Goal: Answer question/provide support: Share knowledge or assist other users

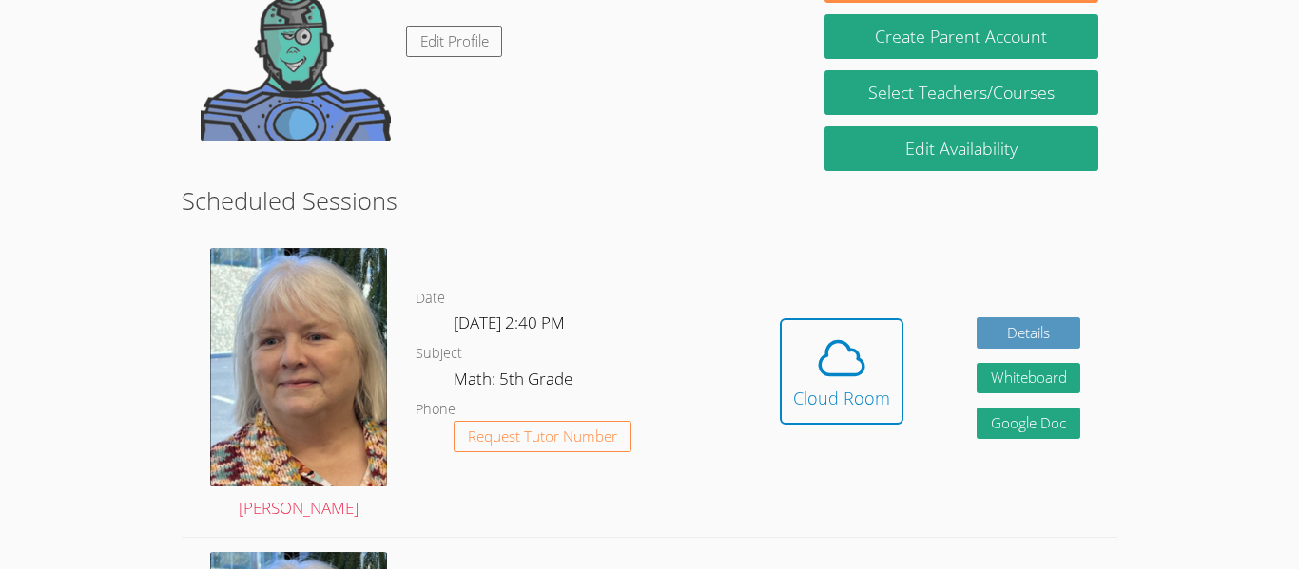
scroll to position [362, 0]
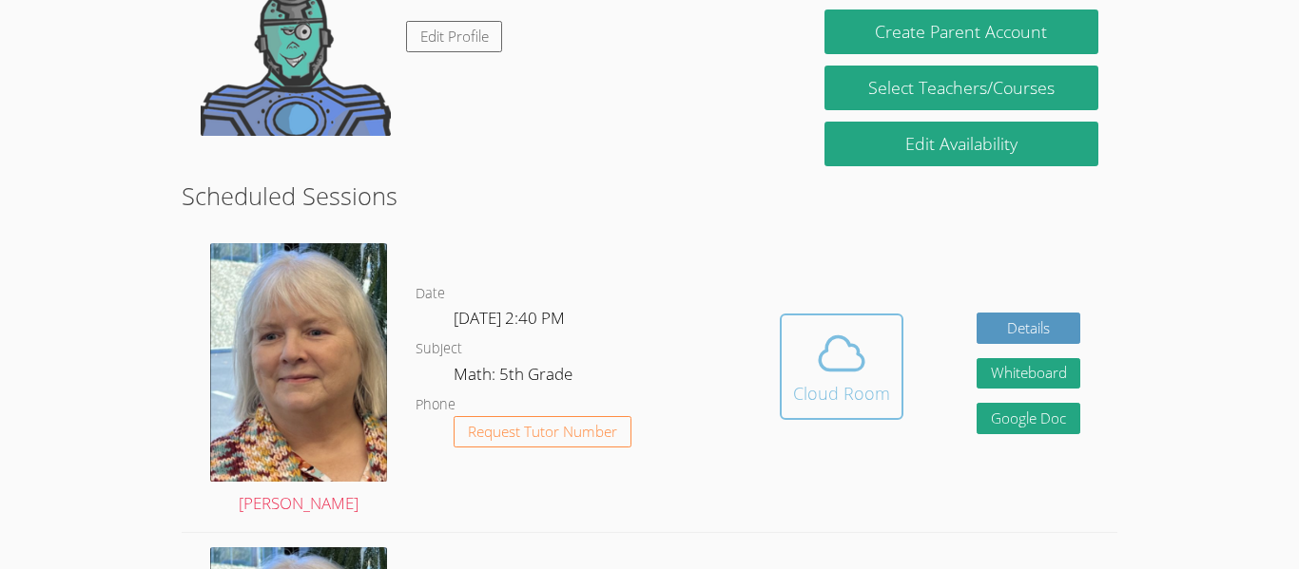
click at [817, 373] on icon at bounding box center [841, 353] width 53 height 53
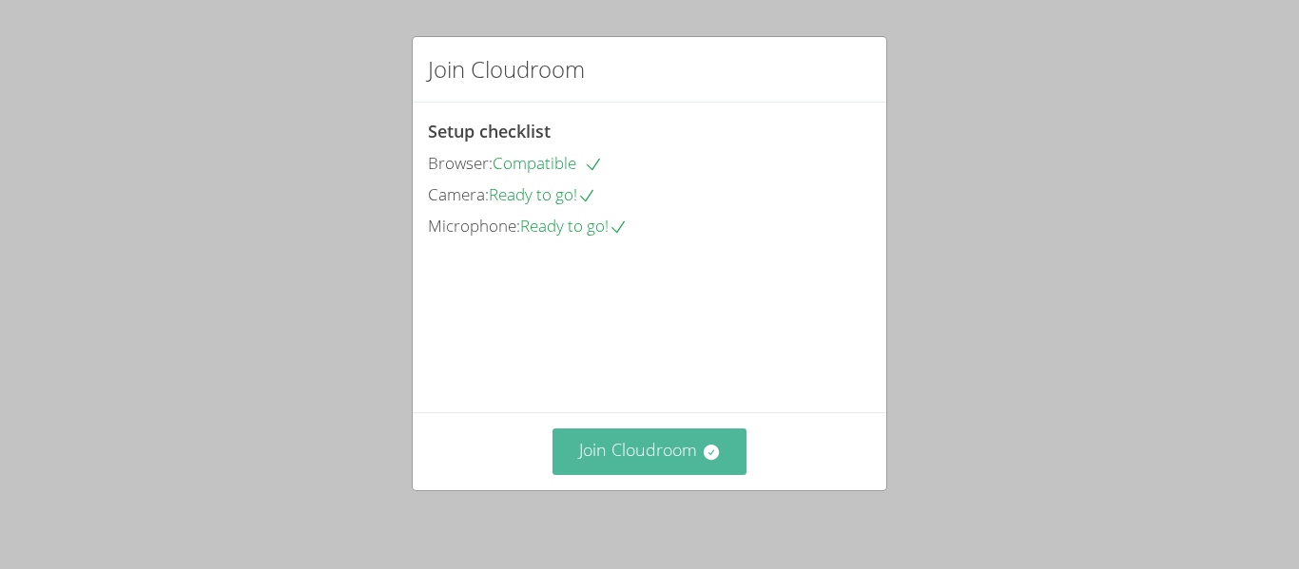
click at [606, 456] on button "Join Cloudroom" at bounding box center [649, 452] width 195 height 47
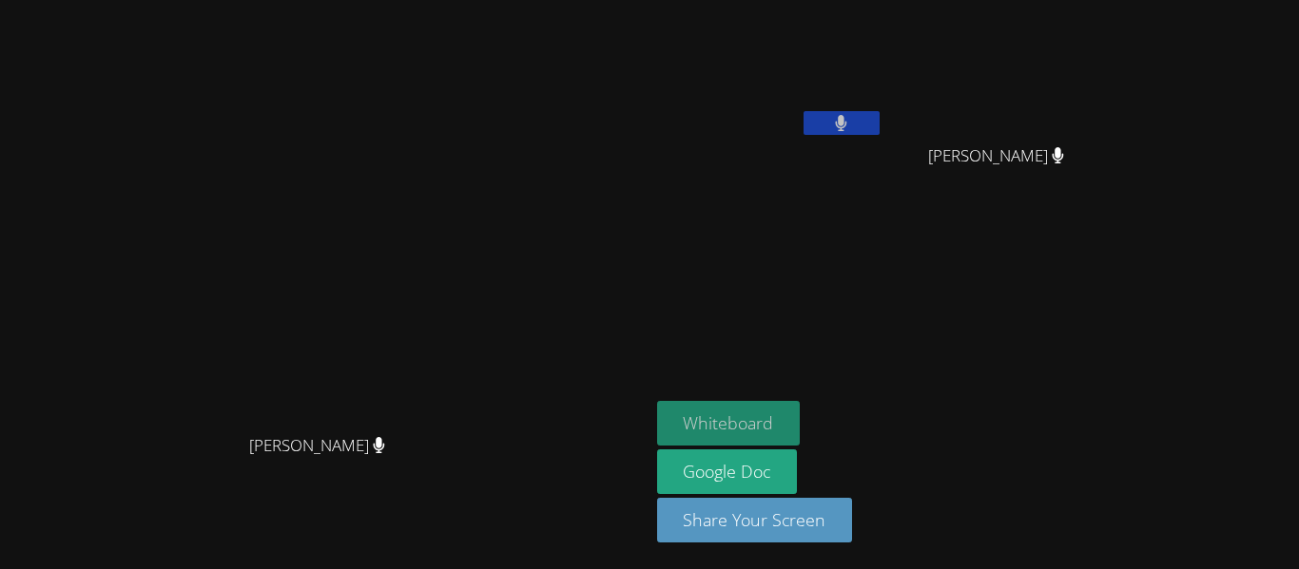
click at [800, 435] on button "Whiteboard" at bounding box center [729, 423] width 144 height 45
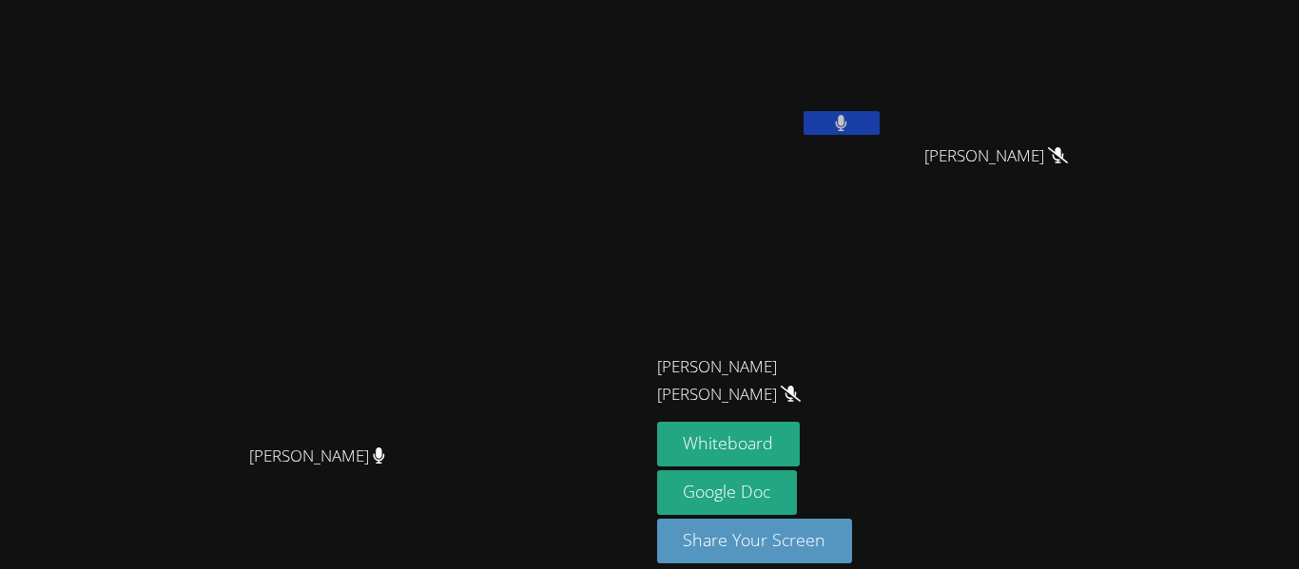
click at [879, 125] on button at bounding box center [841, 123] width 76 height 24
click at [851, 122] on icon at bounding box center [841, 123] width 20 height 16
click at [847, 122] on icon at bounding box center [841, 123] width 12 height 16
click at [851, 125] on icon at bounding box center [841, 123] width 20 height 16
click at [879, 125] on button at bounding box center [841, 123] width 76 height 24
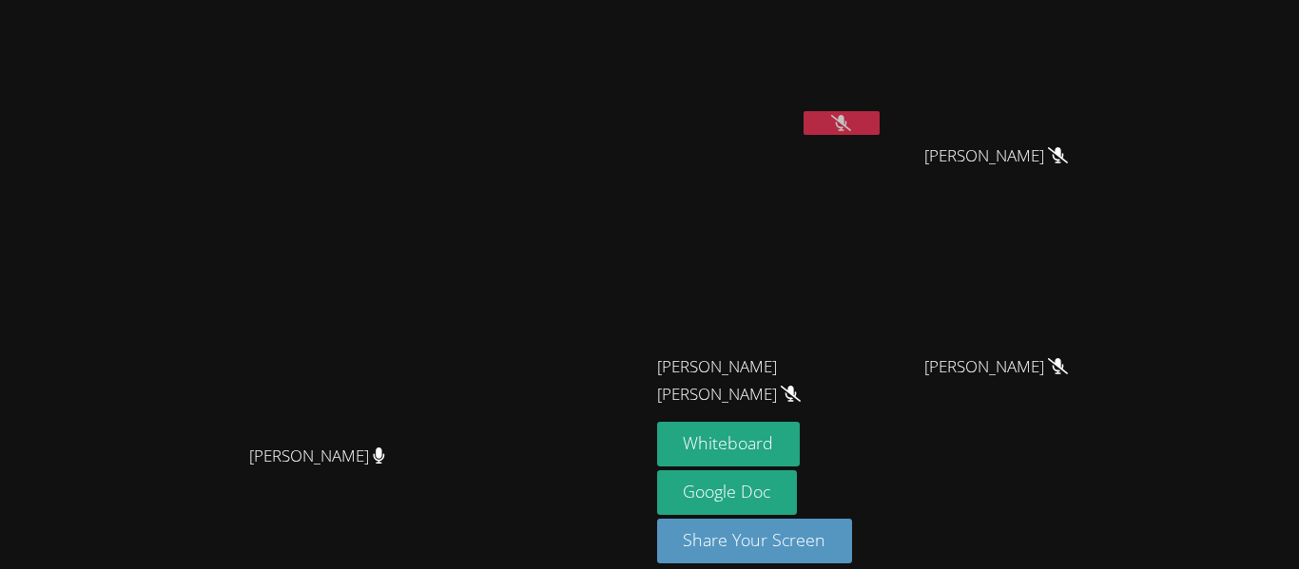
click at [879, 135] on div at bounding box center [841, 125] width 76 height 29
click at [879, 126] on button at bounding box center [841, 123] width 76 height 24
click at [879, 113] on button at bounding box center [841, 123] width 76 height 24
click at [879, 120] on button at bounding box center [841, 123] width 76 height 24
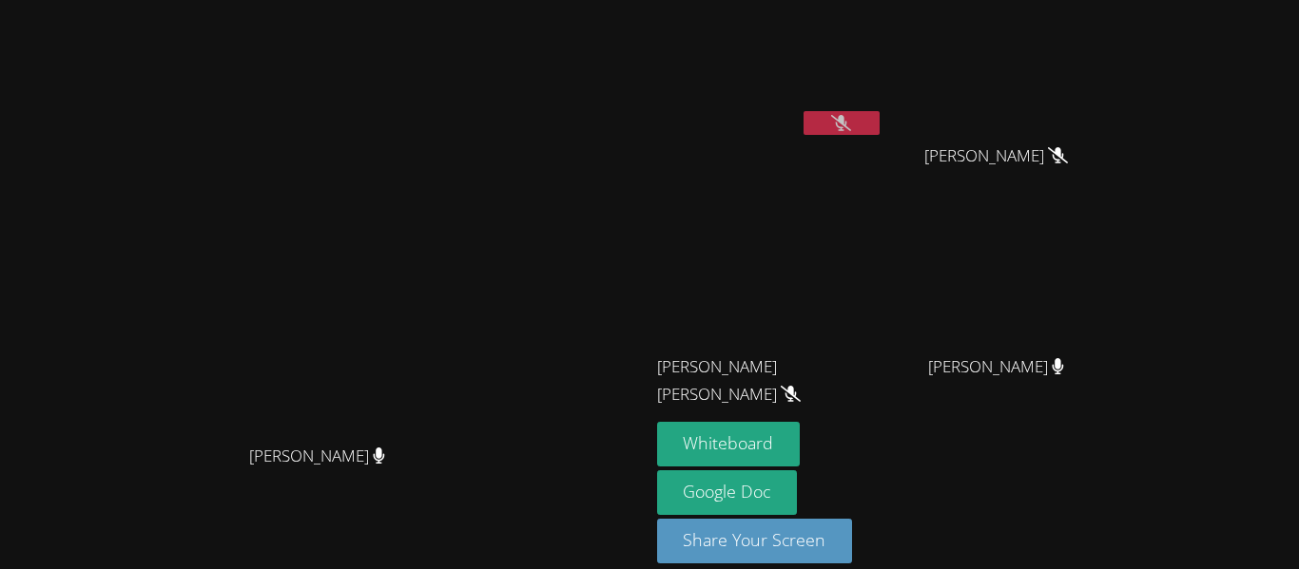
click at [879, 121] on button at bounding box center [841, 123] width 76 height 24
click at [879, 128] on button at bounding box center [841, 123] width 76 height 24
click at [879, 125] on button at bounding box center [841, 123] width 76 height 24
click at [879, 114] on button at bounding box center [841, 123] width 76 height 24
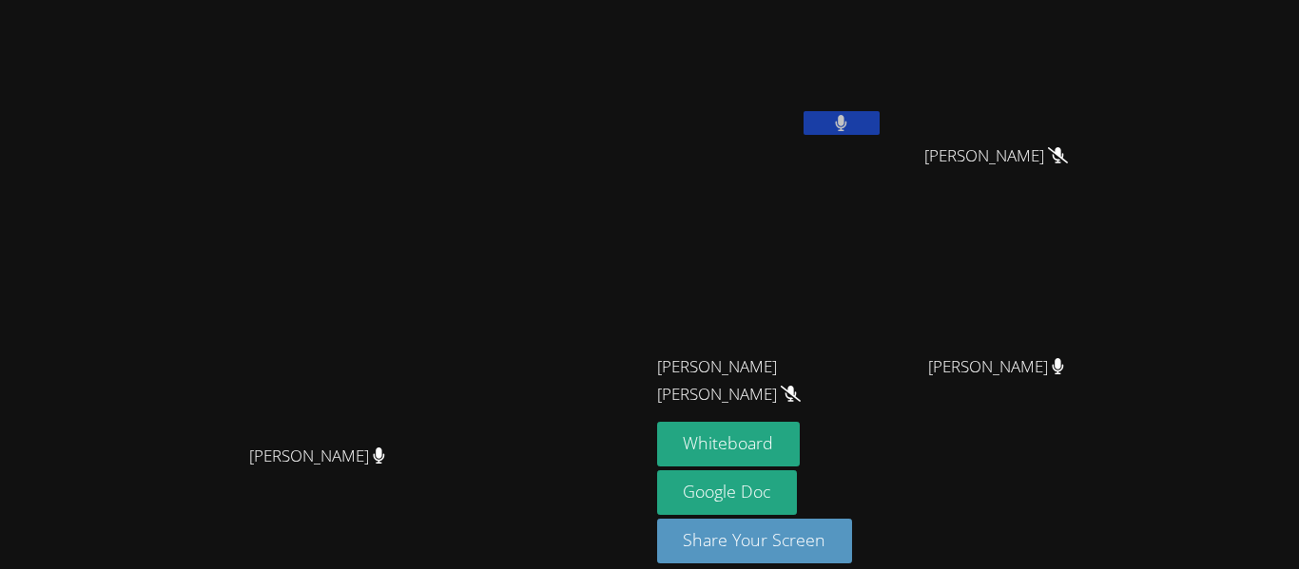
click at [879, 130] on button at bounding box center [841, 123] width 76 height 24
click at [879, 123] on button at bounding box center [841, 123] width 76 height 24
click at [879, 116] on button at bounding box center [841, 123] width 76 height 24
click at [879, 128] on button at bounding box center [841, 123] width 76 height 24
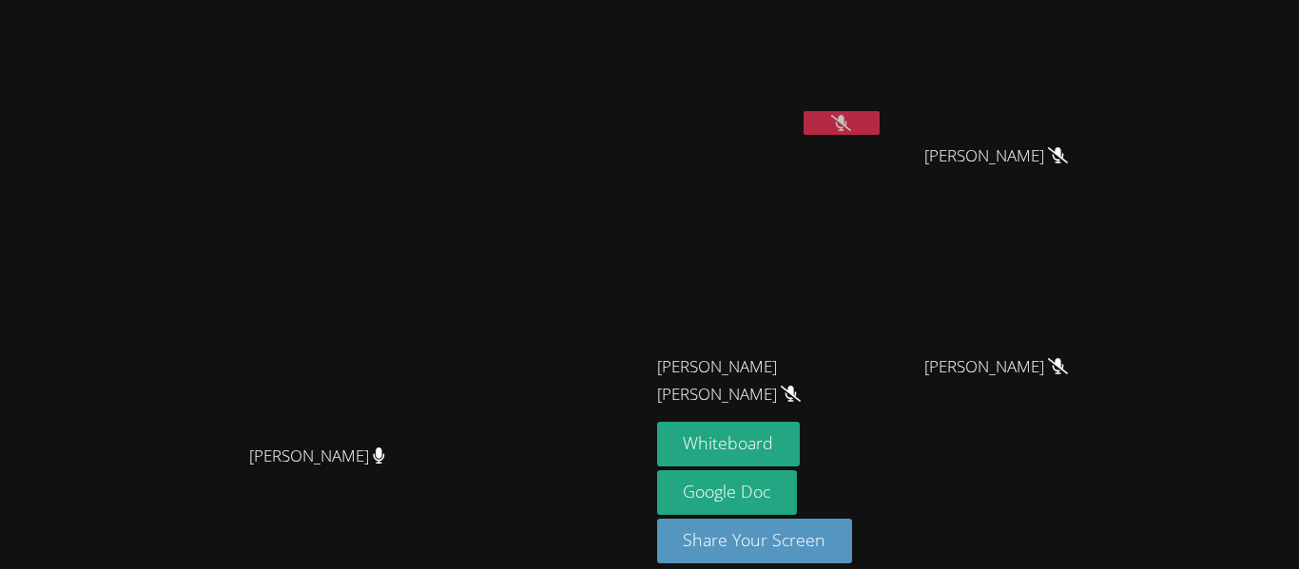
click at [879, 116] on button at bounding box center [841, 123] width 76 height 24
click at [883, 106] on video at bounding box center [770, 71] width 226 height 127
click at [879, 122] on button at bounding box center [841, 123] width 76 height 24
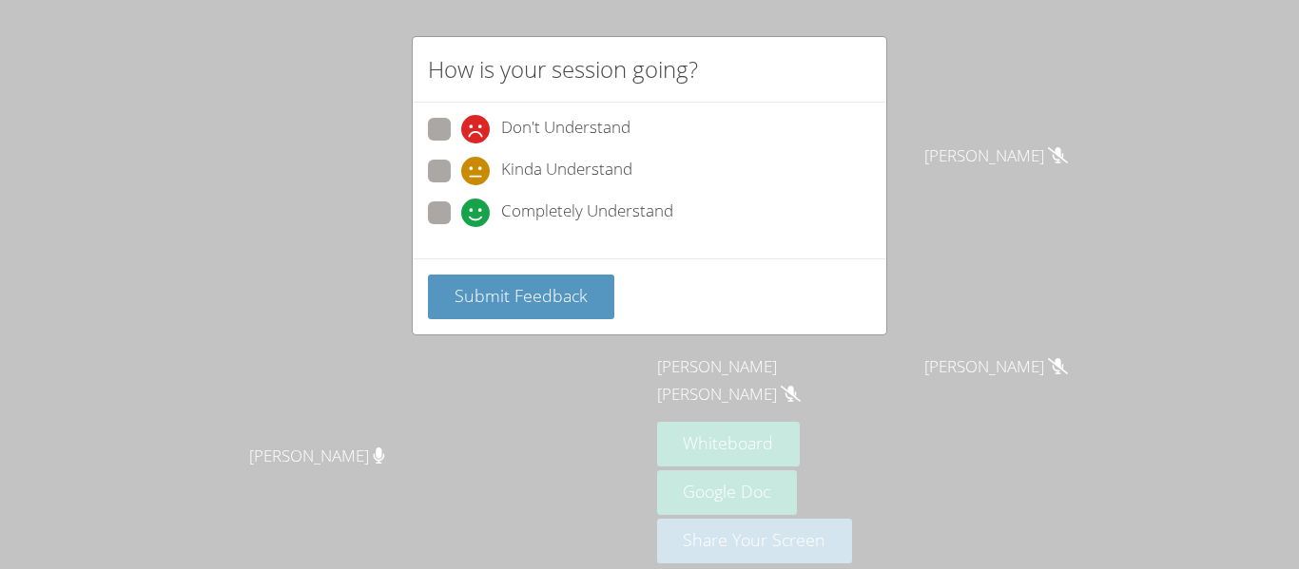
click at [461, 227] on span at bounding box center [461, 227] width 0 height 0
click at [461, 218] on input "Completely Understand" at bounding box center [469, 210] width 16 height 16
radio input "true"
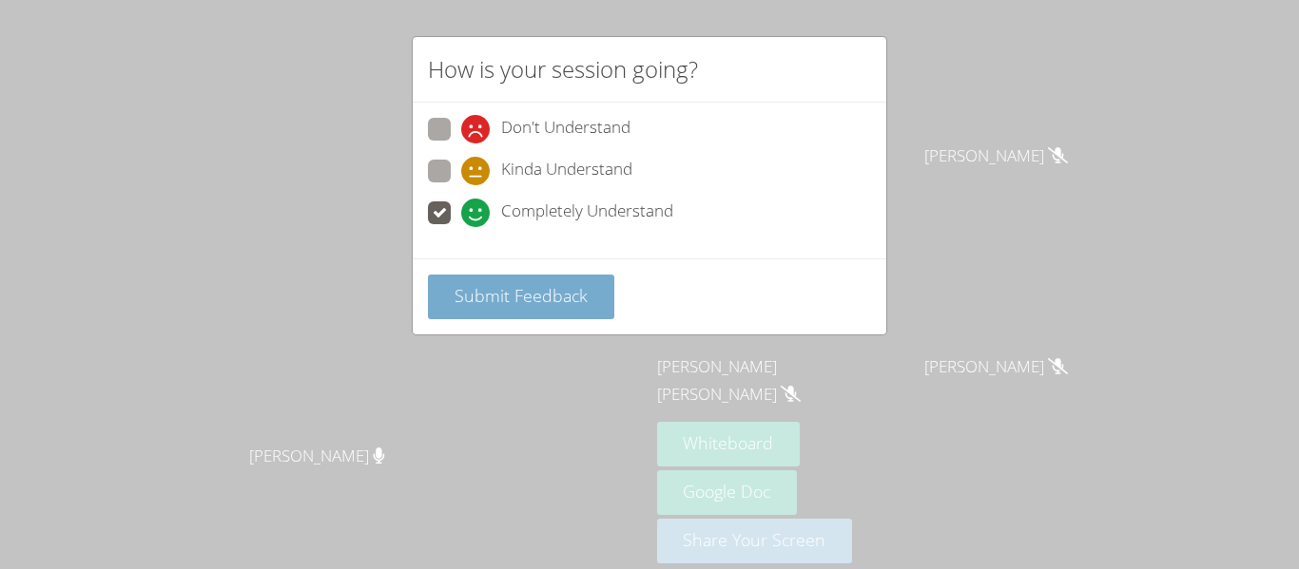
click at [543, 314] on button "Submit Feedback" at bounding box center [521, 297] width 186 height 45
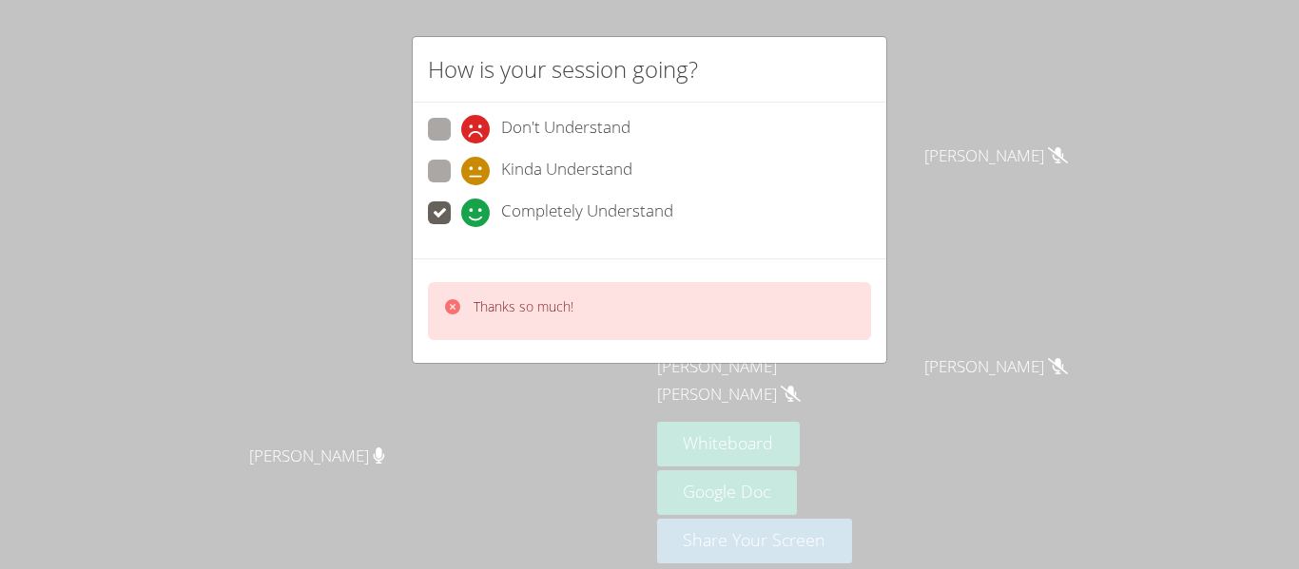
click at [565, 315] on p "Thanks so much!" at bounding box center [523, 307] width 100 height 19
click at [566, 316] on p "Thanks so much!" at bounding box center [523, 307] width 100 height 19
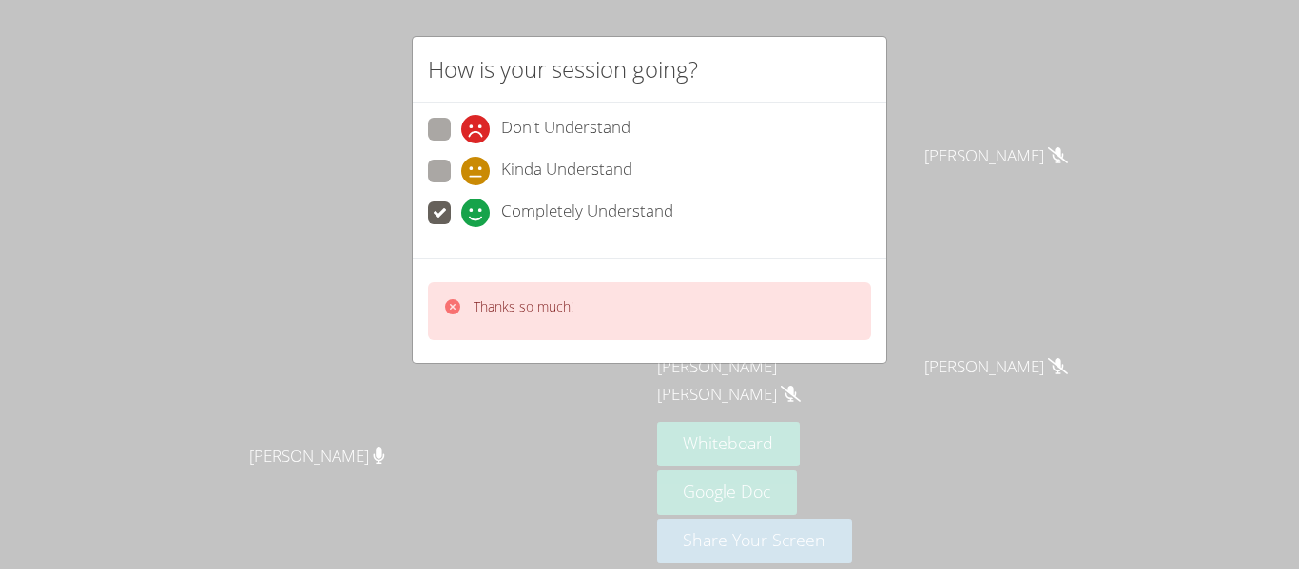
click at [563, 313] on p "Thanks so much!" at bounding box center [523, 307] width 100 height 19
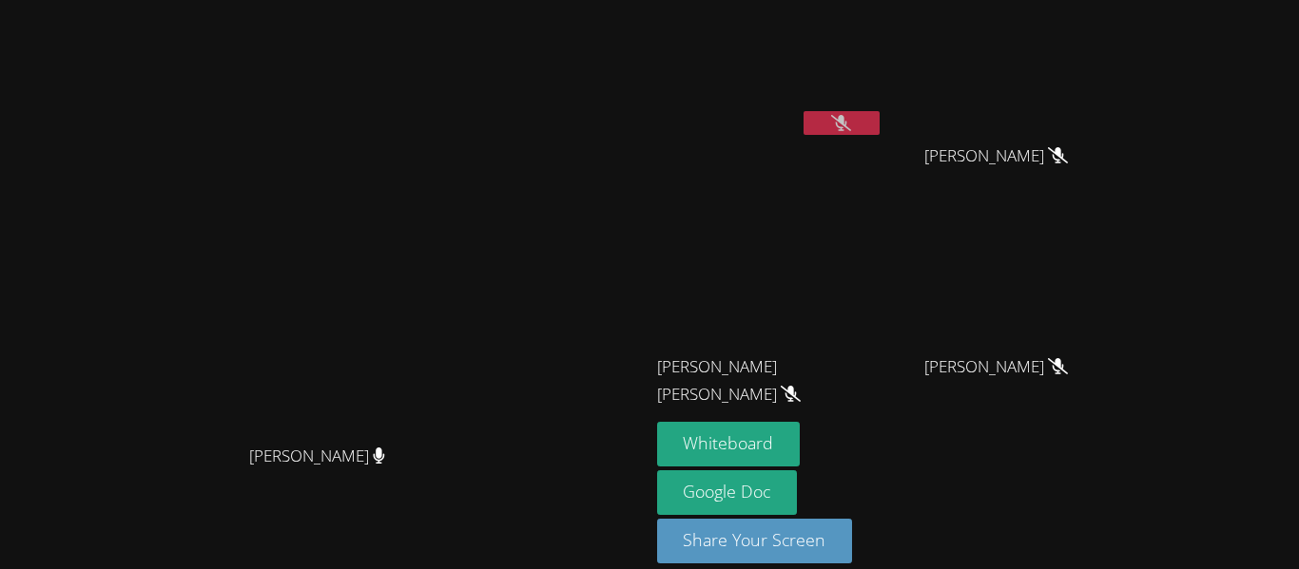
drag, startPoint x: 562, startPoint y: 312, endPoint x: 495, endPoint y: 313, distance: 66.6
